Goal: Information Seeking & Learning: Learn about a topic

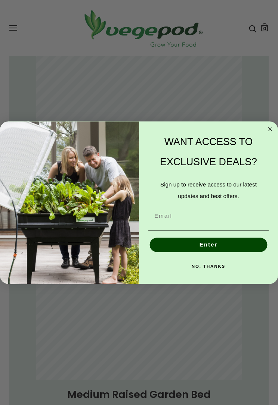
scroll to position [0, 253]
click at [266, 128] on circle "Close dialog" at bounding box center [270, 129] width 8 height 8
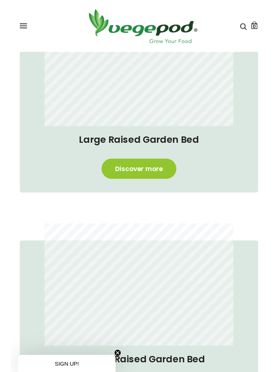
scroll to position [301, 0]
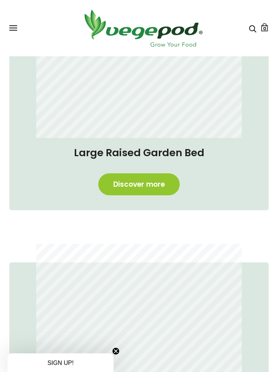
click at [140, 183] on link "Discover more" at bounding box center [138, 184] width 81 height 22
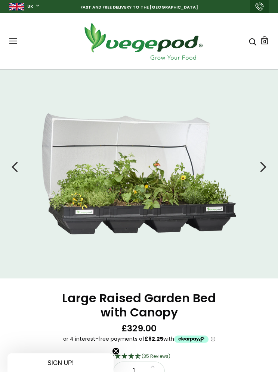
click at [257, 164] on li at bounding box center [139, 173] width 278 height 121
click at [260, 167] on div at bounding box center [263, 166] width 7 height 19
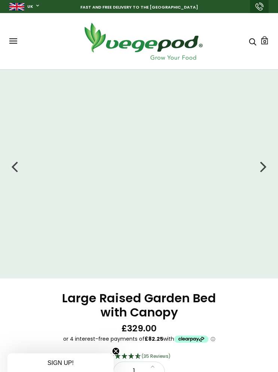
click at [260, 167] on div at bounding box center [263, 166] width 7 height 19
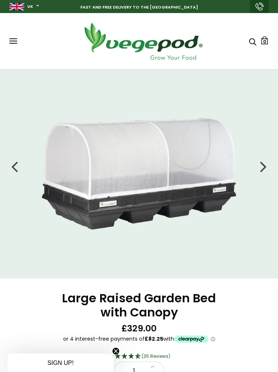
click at [259, 165] on li at bounding box center [139, 173] width 278 height 111
click at [257, 168] on li at bounding box center [139, 173] width 278 height 111
click at [263, 166] on div at bounding box center [263, 166] width 7 height 19
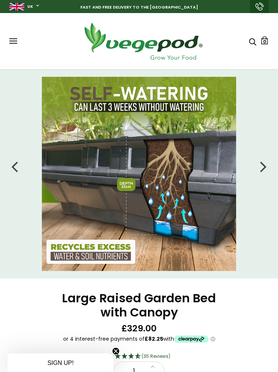
click at [261, 170] on div at bounding box center [263, 166] width 7 height 19
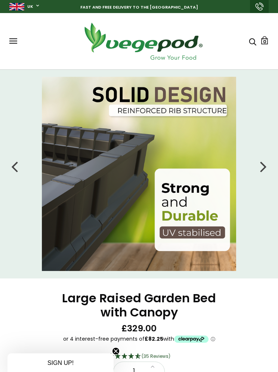
click at [262, 168] on div at bounding box center [263, 166] width 7 height 19
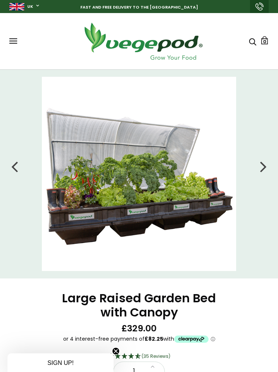
click at [259, 166] on li at bounding box center [139, 174] width 278 height 194
click at [262, 169] on div at bounding box center [263, 166] width 7 height 19
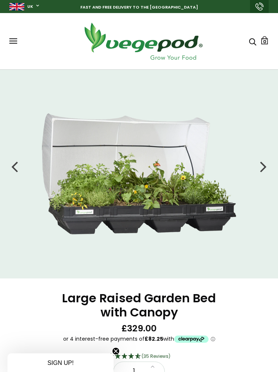
click at [260, 167] on div at bounding box center [263, 166] width 7 height 19
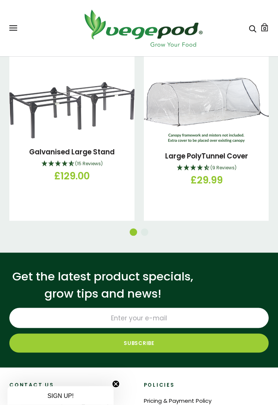
scroll to position [1497, 0]
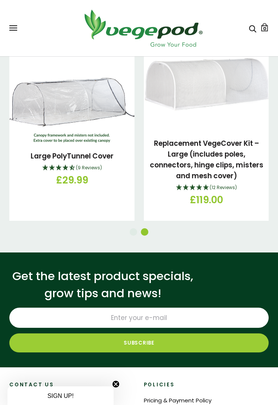
click at [14, 28] on span at bounding box center [13, 28] width 8 height 1
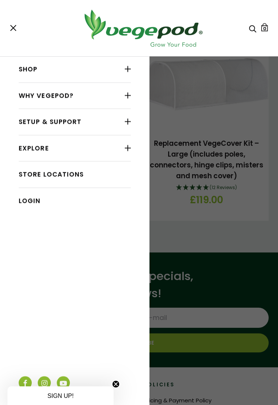
click at [16, 26] on button at bounding box center [13, 28] width 8 height 6
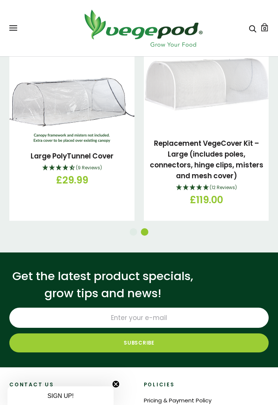
click at [15, 12] on div "Shop Vegepod Bundles Vegepods Stands & Trolleys Kitchen Garden Accessories & Ot…" at bounding box center [138, 27] width 259 height 41
click at [18, 1] on header "Shop Vegepod Bundles Vegepods Stands & Trolleys Kitchen Garden Accessories & Ot…" at bounding box center [139, 28] width 278 height 56
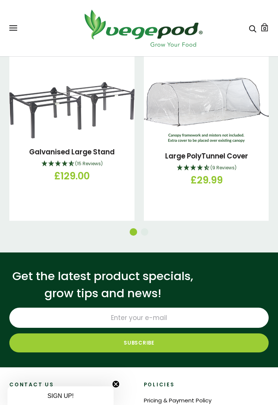
click at [8, 2] on header "Shop Vegepod Bundles Vegepods Stands & Trolleys Kitchen Garden Accessories & Ot…" at bounding box center [139, 28] width 278 height 56
click at [15, 23] on div "Shop Vegepod Bundles Vegepods Stands & Trolleys Kitchen Garden Accessories & Ot…" at bounding box center [138, 27] width 259 height 41
click at [10, 4] on header "Shop Vegepod Bundles Vegepods Stands & Trolleys Kitchen Garden Accessories & Ot…" at bounding box center [139, 28] width 278 height 56
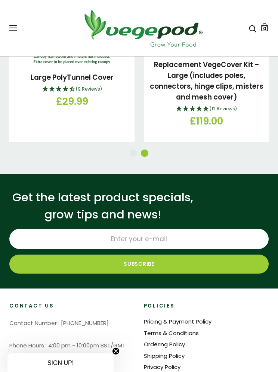
scroll to position [1578, 0]
